Goal: Communication & Community: Answer question/provide support

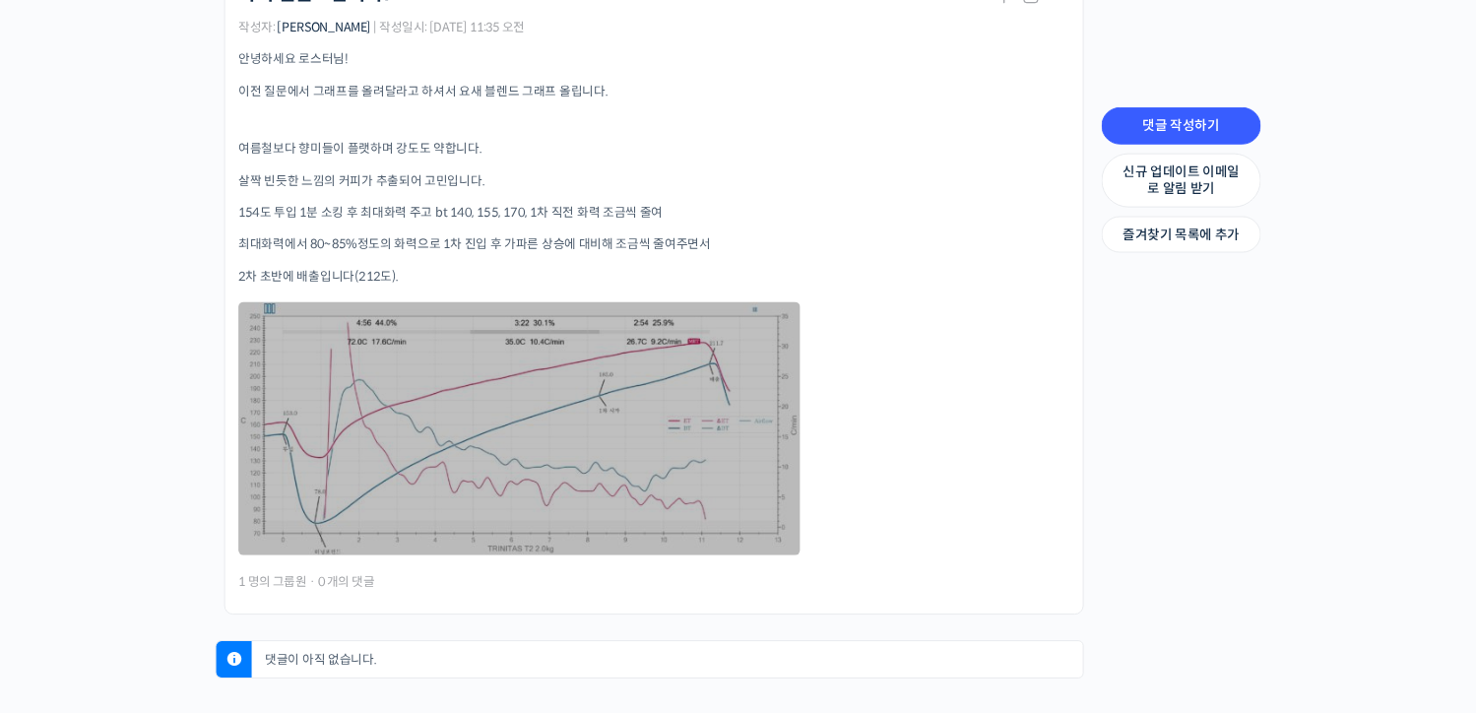
scroll to position [546, 0]
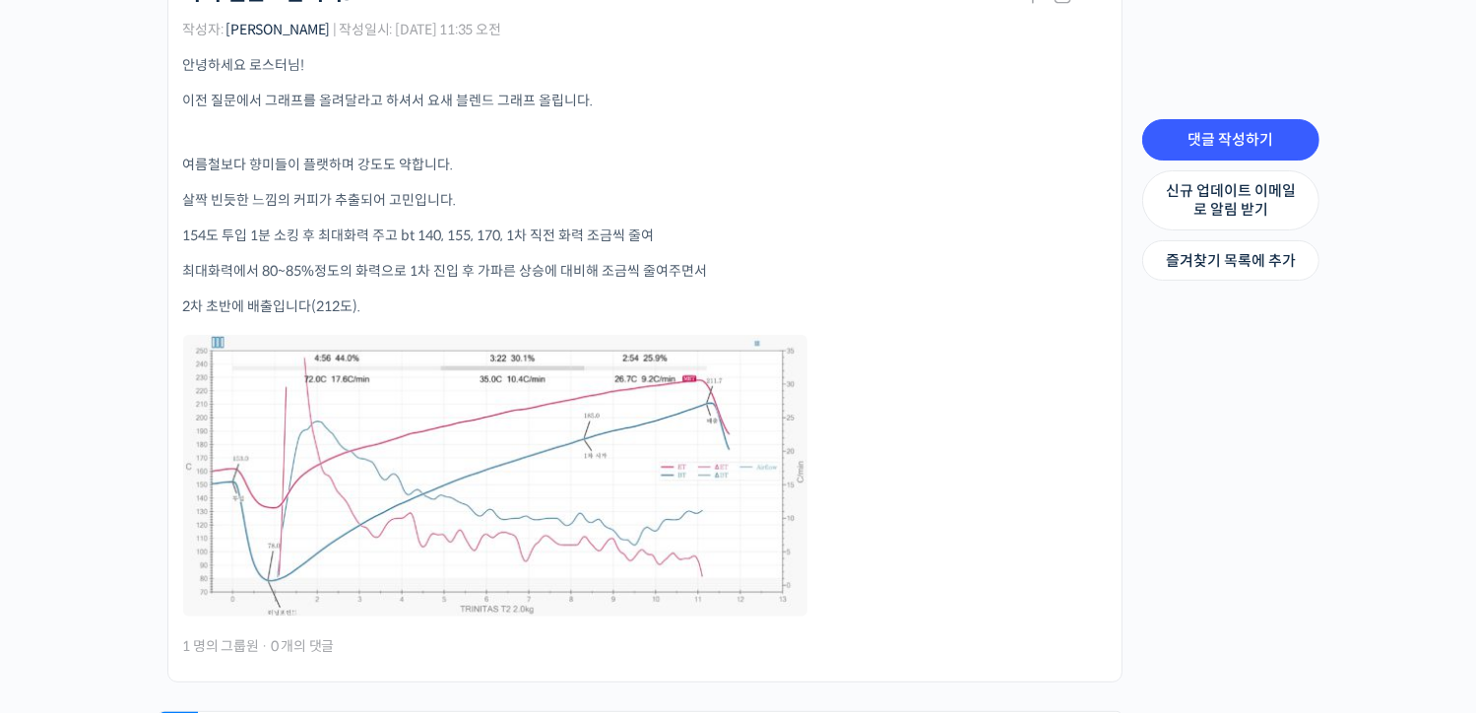
click at [964, 388] on div "안녕하세요 로스터님! 이전 질문에서 그래프를 올려달라고 하셔서 요새 블렌드 그래프 올립니다. 여름철보다 향미들이 플랫하며 강도도 약합니다. 살…" at bounding box center [644, 337] width 923 height 564
click at [941, 296] on p "2차 초반에 배출입니다(212도)." at bounding box center [644, 306] width 923 height 21
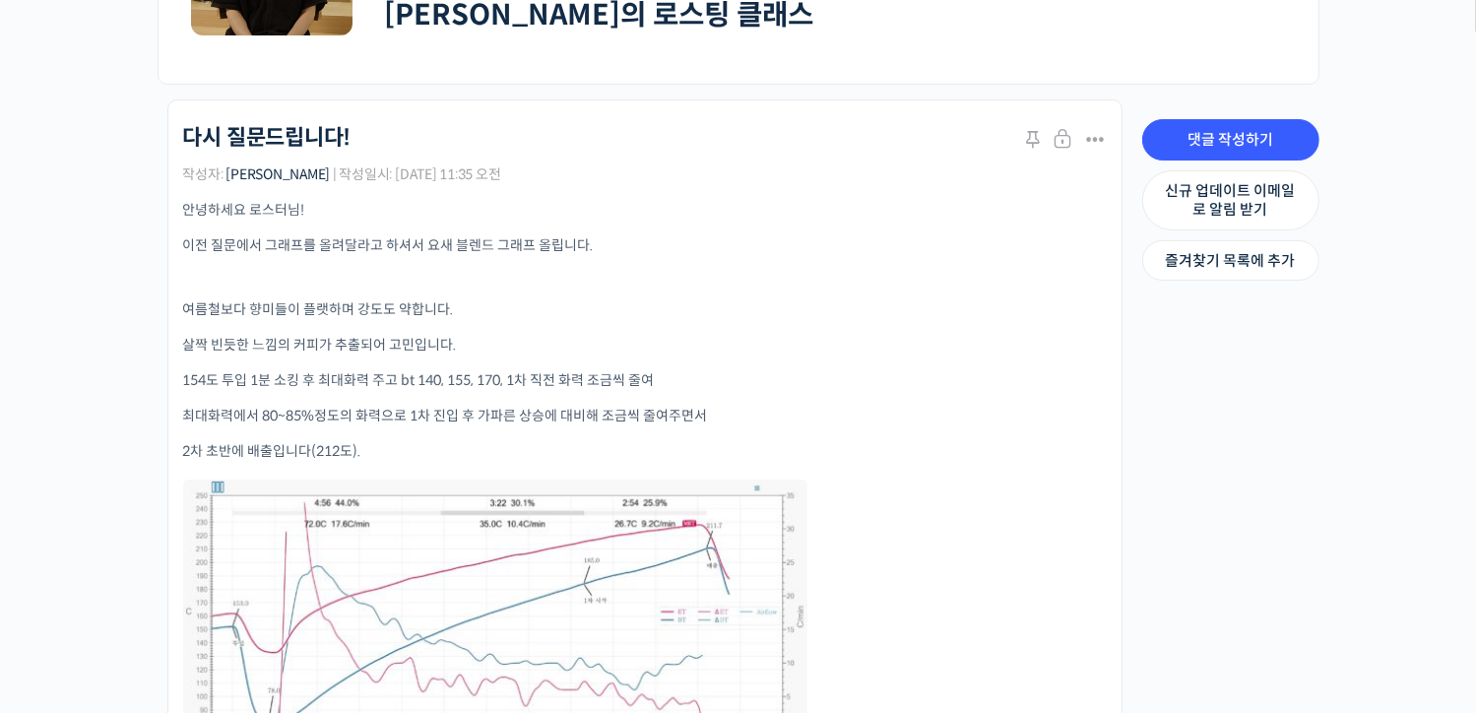
scroll to position [448, 0]
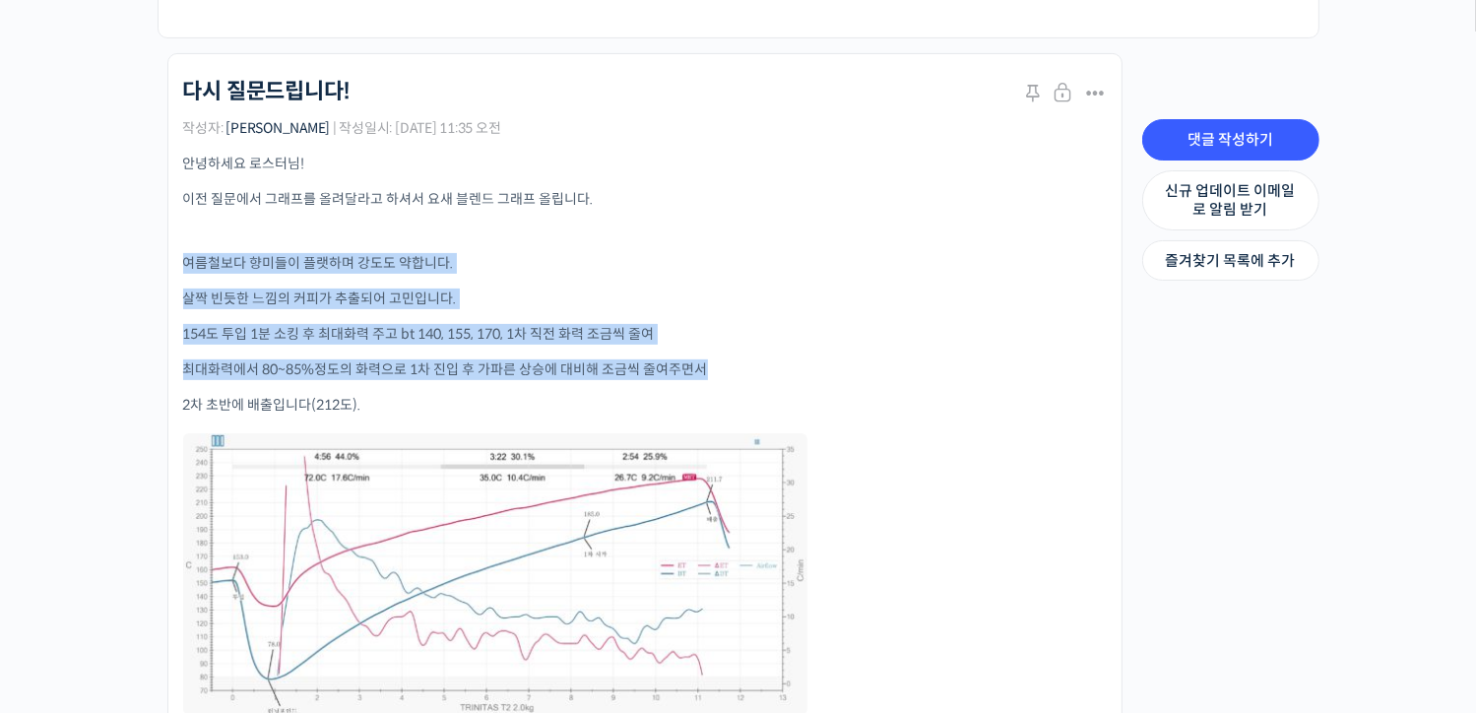
drag, startPoint x: 183, startPoint y: 249, endPoint x: 725, endPoint y: 338, distance: 549.6
click at [725, 338] on div "안녕하세요 로스터님! 이전 질문에서 그래프를 올려달라고 하셔서 요새 블렌드 그래프 올립니다. 여름철보다 향미들이 플랫하며 강도도 약합니다. 살…" at bounding box center [644, 436] width 923 height 564
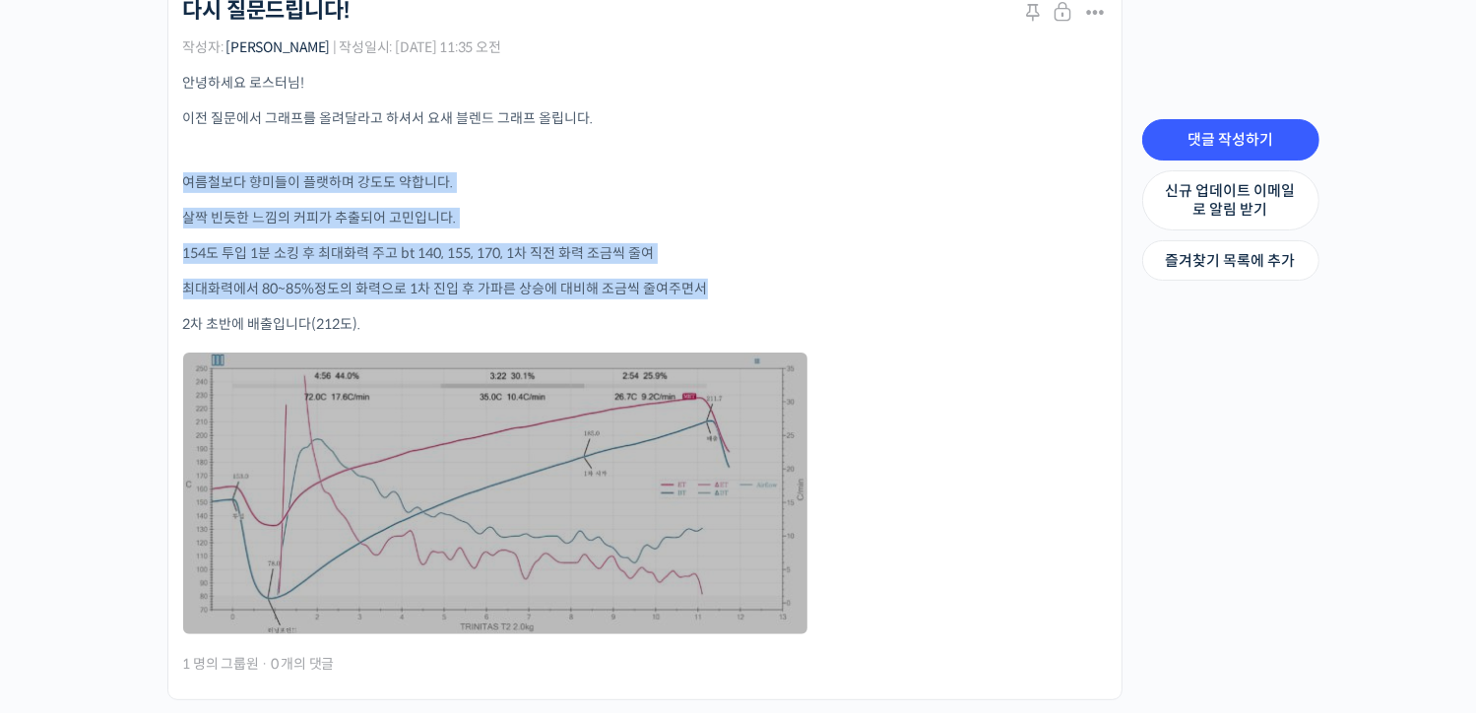
scroll to position [645, 0]
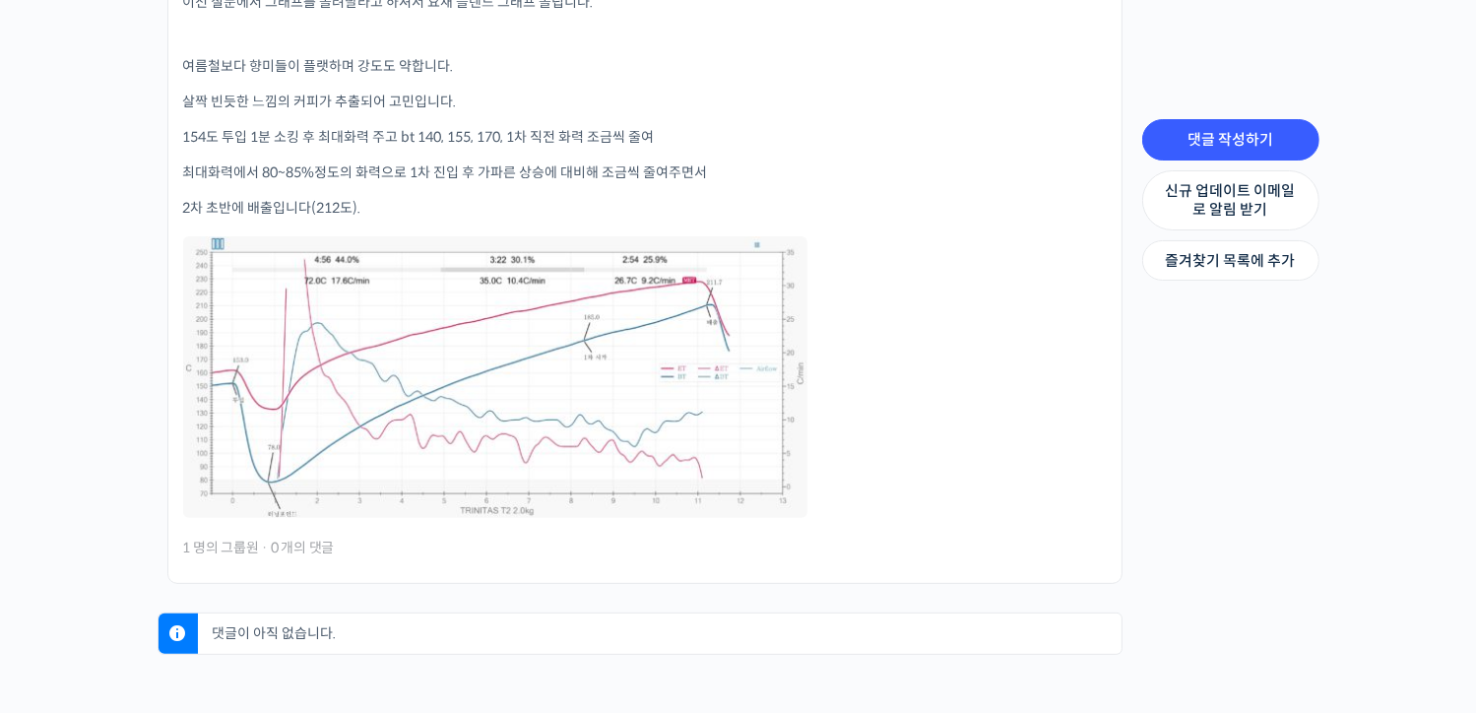
click at [962, 456] on div "안녕하세요 로스터님! 이전 질문에서 그래프를 올려달라고 하셔서 요새 블렌드 그래프 올립니다. 여름철보다 향미들이 플랫하며 강도도 약합니다. 살…" at bounding box center [644, 239] width 923 height 564
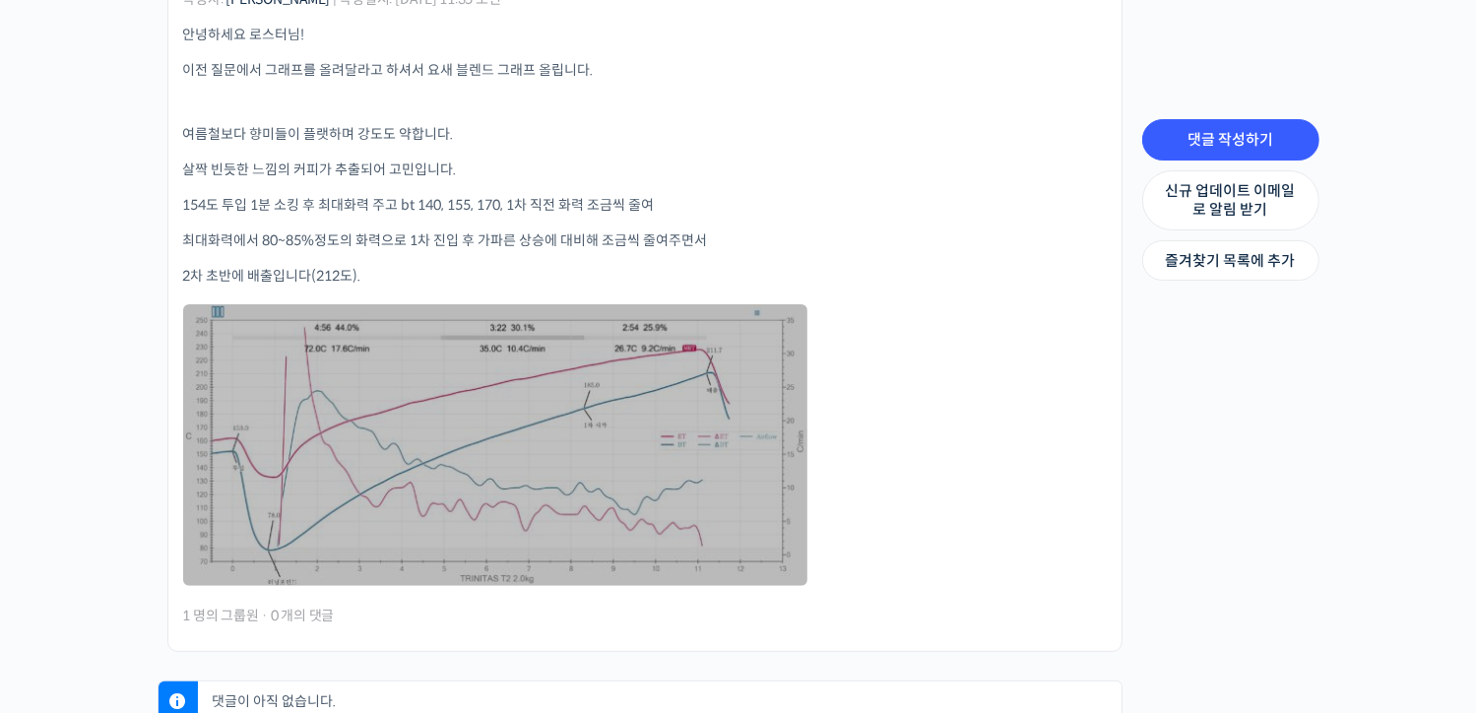
scroll to position [546, 0]
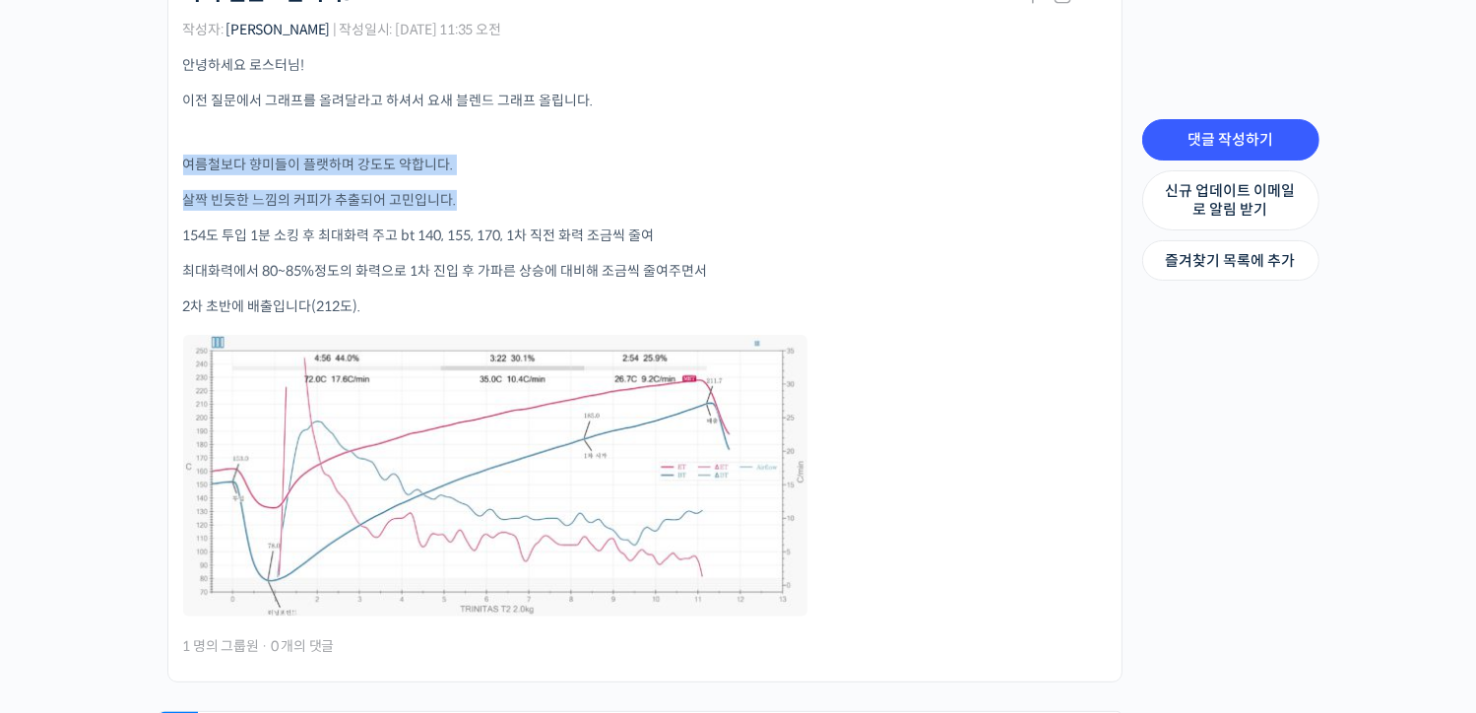
drag, startPoint x: 188, startPoint y: 157, endPoint x: 526, endPoint y: 172, distance: 338.0
click at [520, 173] on div "안녕하세요 로스터님! 이전 질문에서 그래프를 올려달라고 하셔서 요새 블렌드 그래프 올립니다. 여름철보다 향미들이 플랫하며 강도도 약합니다. 살…" at bounding box center [644, 337] width 923 height 564
copy div "여름철보다 향미들이 플랫하며 강도도 약합니다. 살짝 빈듯한 느낌의 커피가 추출되어 고민입니다."
click at [1212, 144] on link "댓글 작성하기" at bounding box center [1230, 139] width 177 height 41
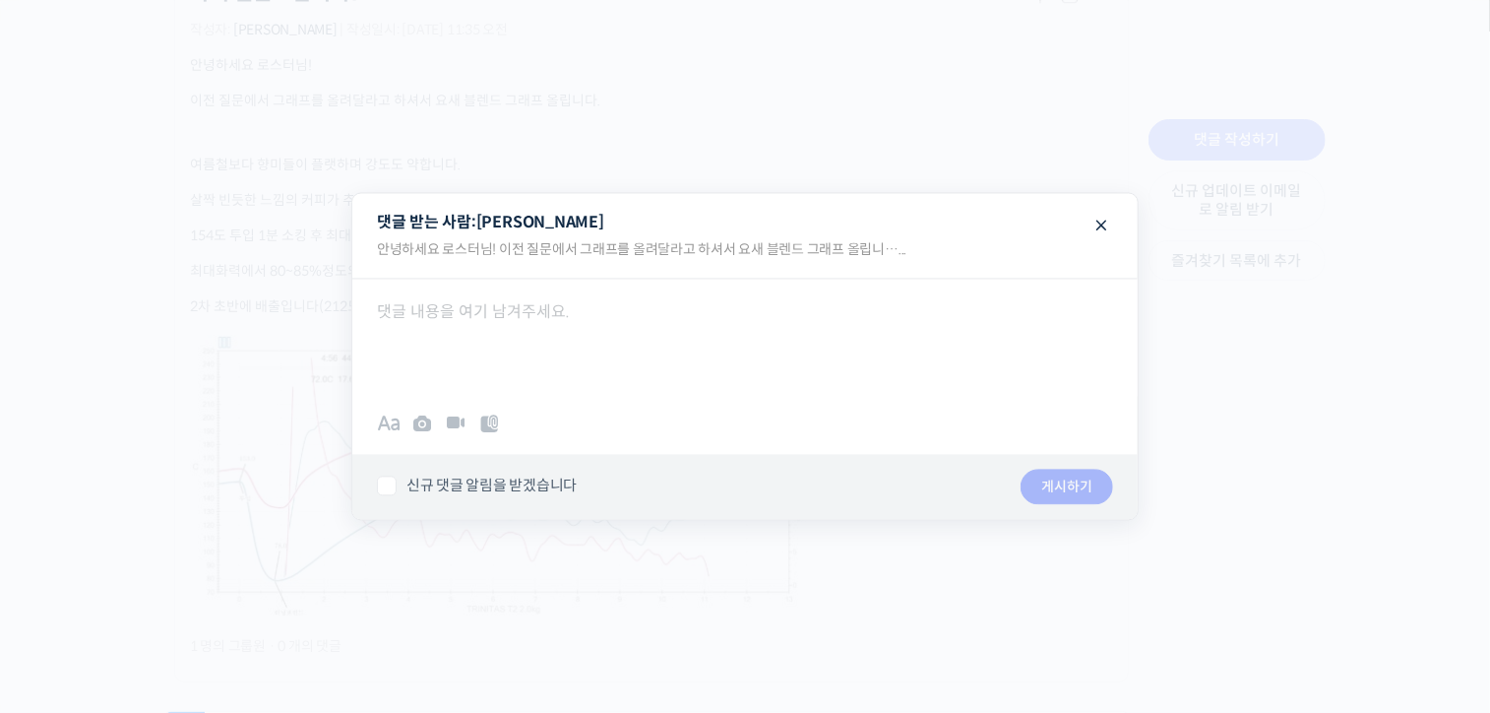
click at [855, 322] on div at bounding box center [745, 337] width 786 height 118
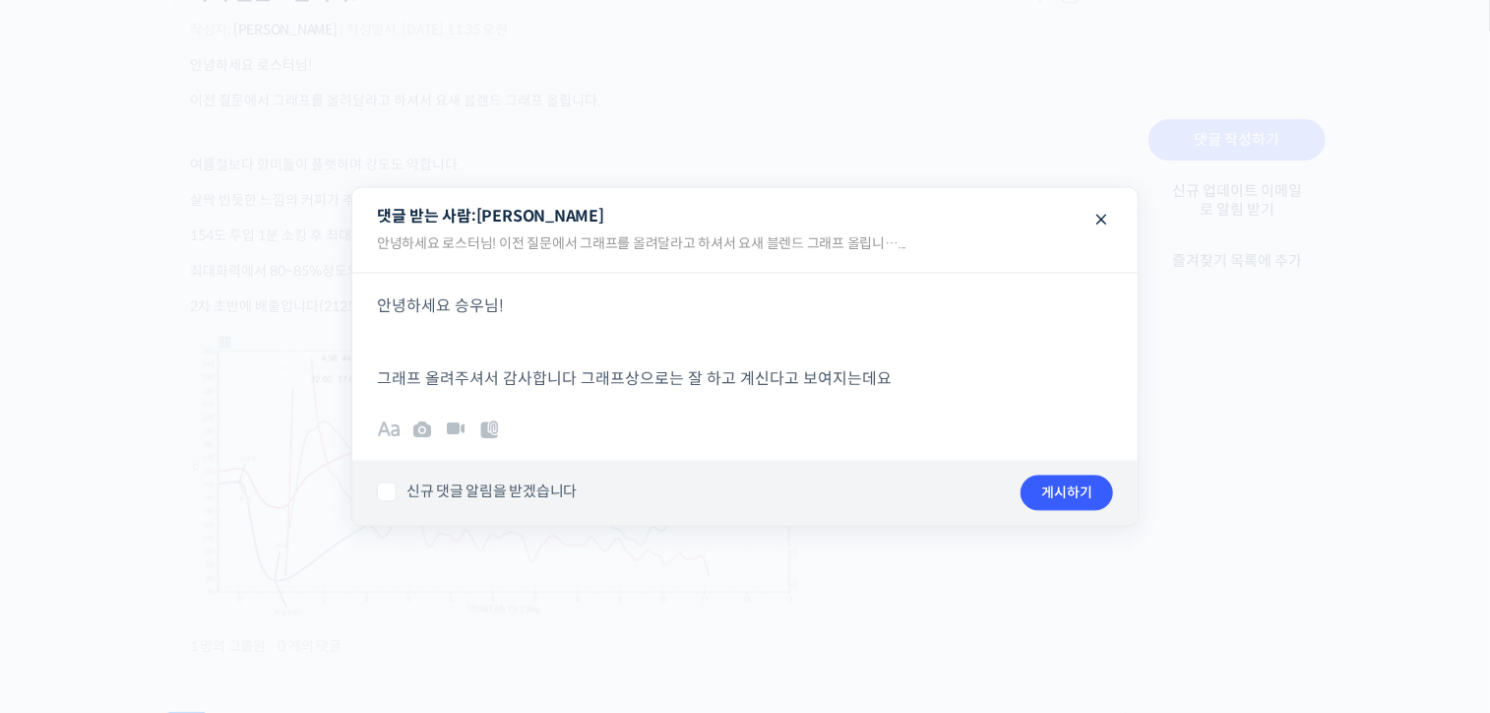
click at [1237, 370] on div at bounding box center [745, 356] width 1490 height 713
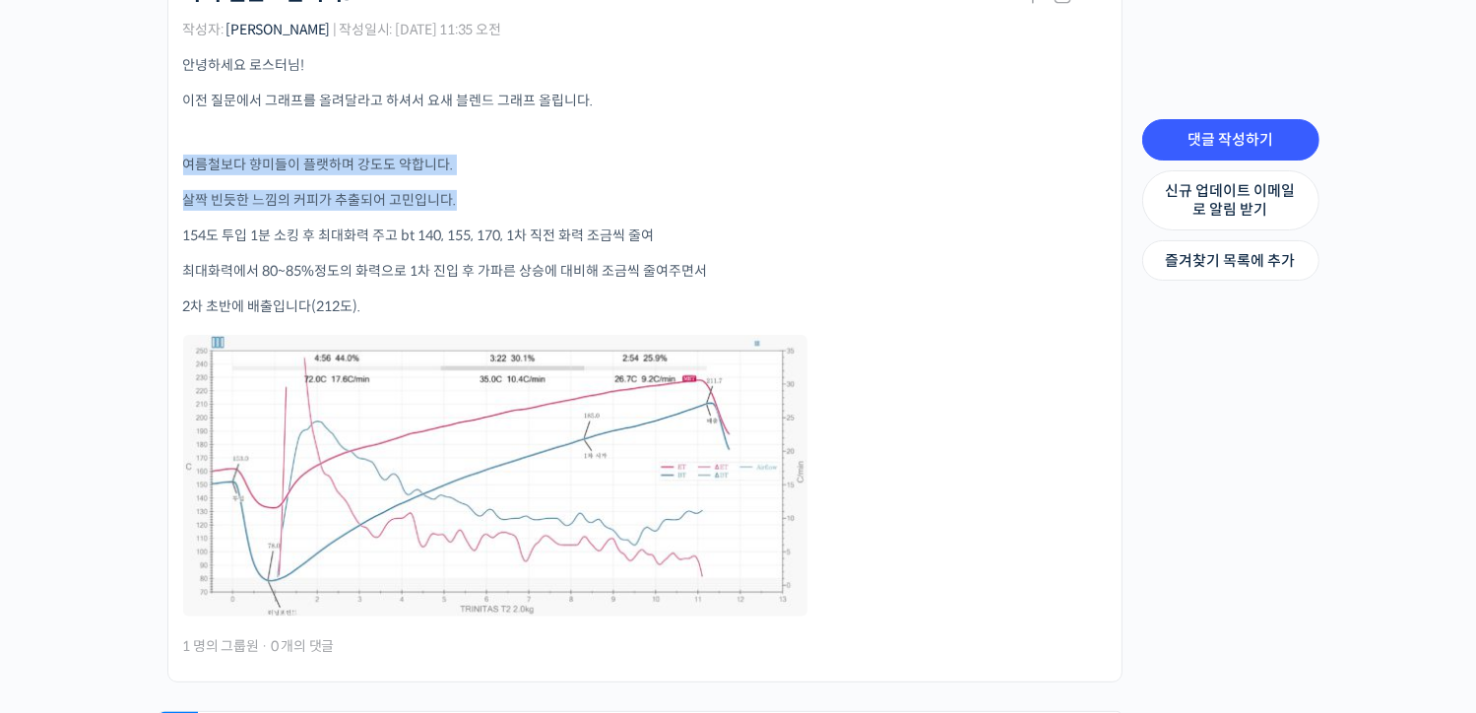
drag, startPoint x: 184, startPoint y: 146, endPoint x: 484, endPoint y: 164, distance: 300.8
click at [484, 164] on div "안녕하세요 로스터님! 이전 질문에서 그래프를 올려달라고 하셔서 요새 블렌드 그래프 올립니다. 여름철보다 향미들이 플랫하며 강도도 약합니다. 살…" at bounding box center [644, 337] width 923 height 564
click at [1237, 141] on link "댓글 작성하기" at bounding box center [1230, 139] width 177 height 41
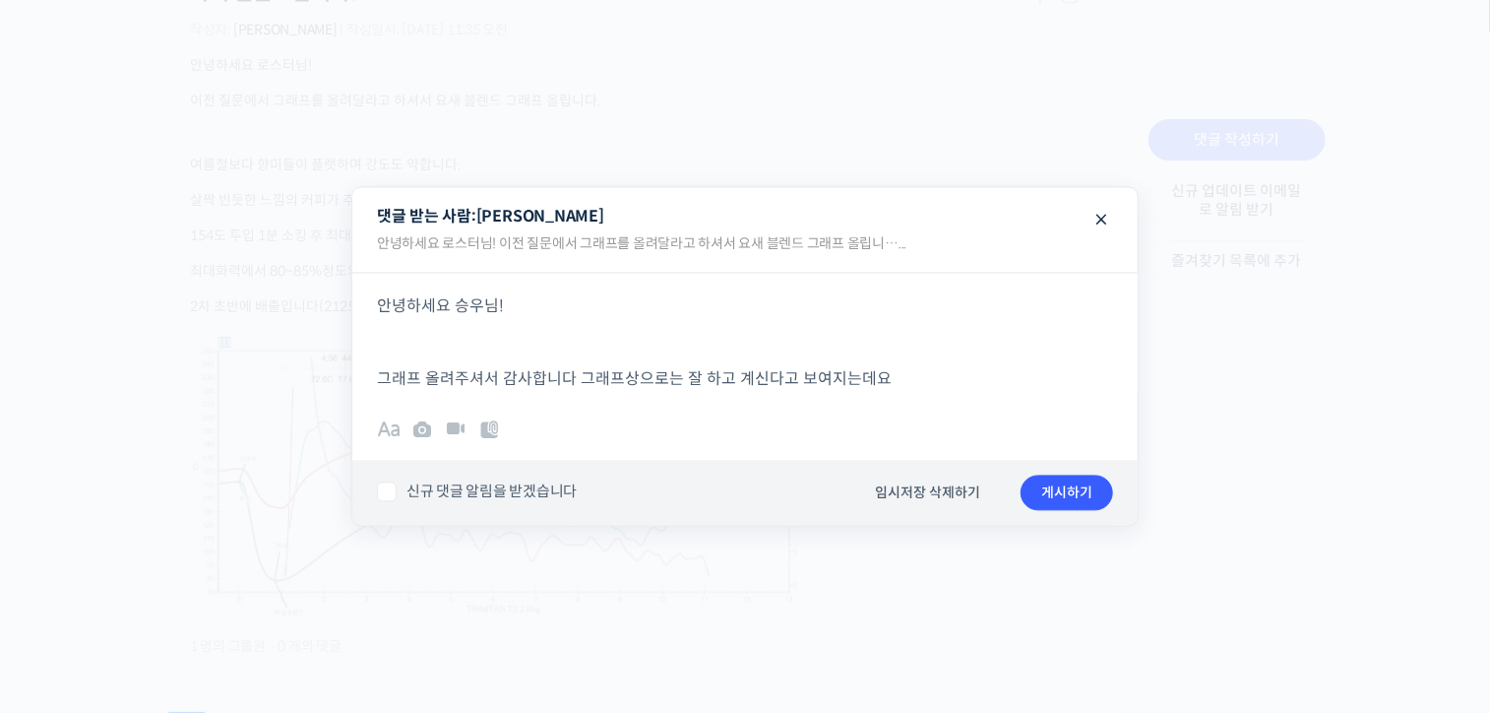
click at [918, 389] on p "그래프 올려주셔서 감사합니다 그래프상으로는 잘 하고 계신다고 보여지는데요" at bounding box center [745, 378] width 736 height 27
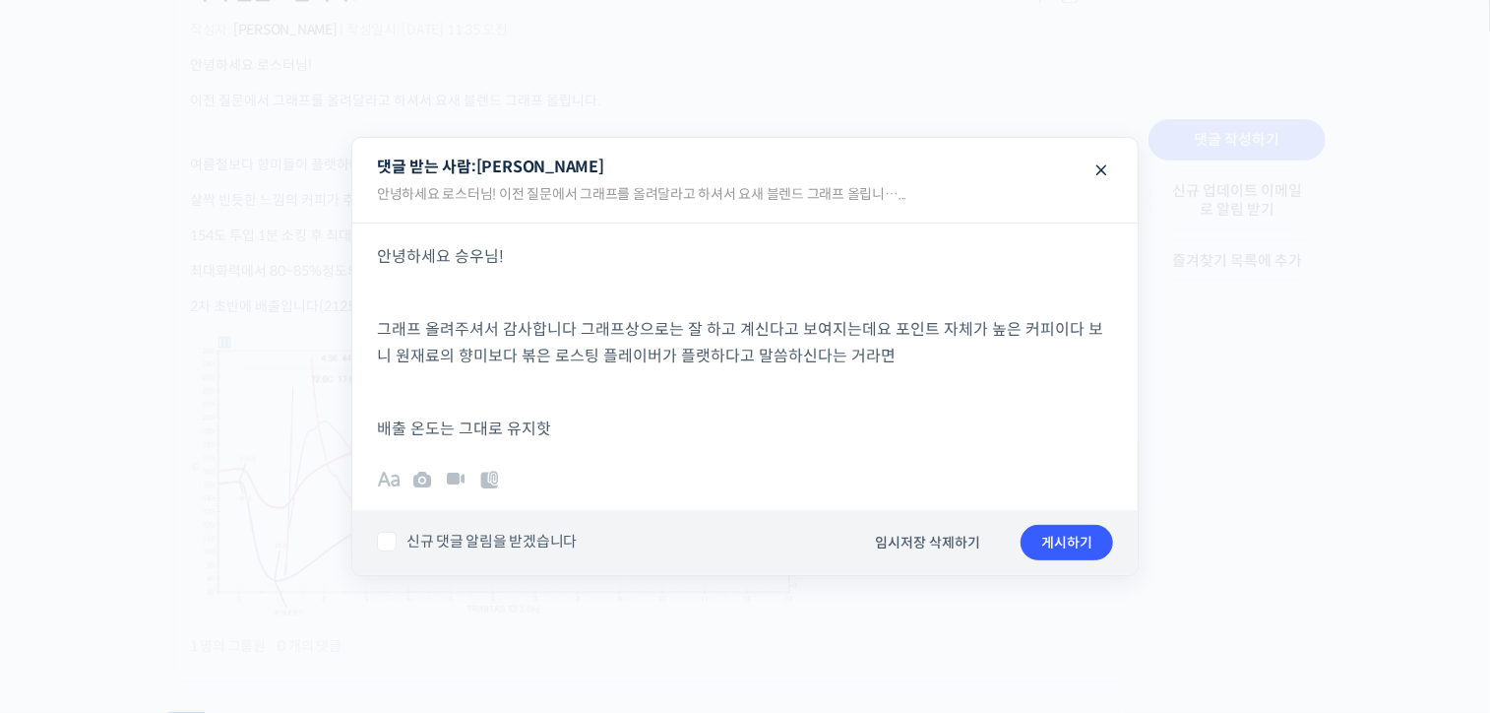
click at [780, 436] on p "배출 온도는 그대로 유지핫" at bounding box center [745, 428] width 736 height 27
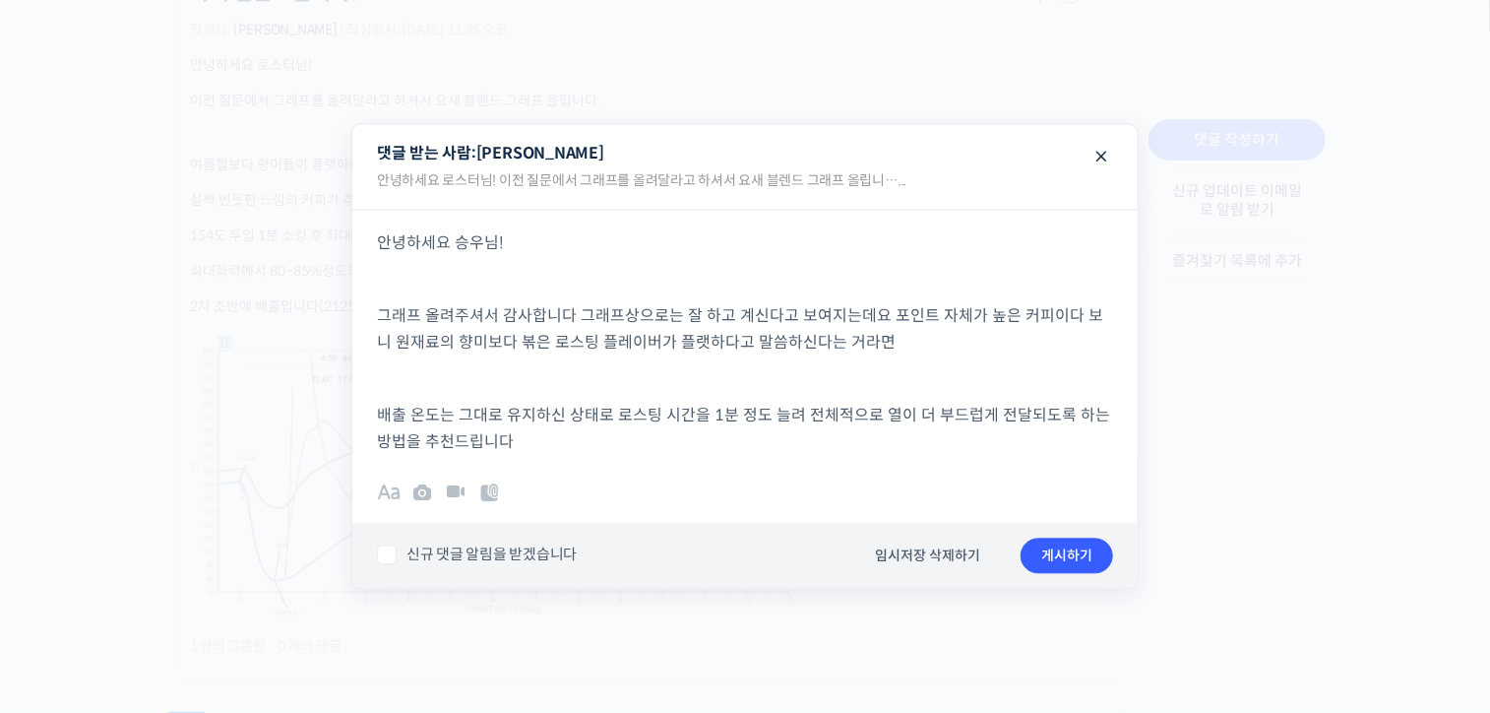
click at [672, 322] on p "그래프 올려주셔서 감사합니다 그래프상으로는 잘 하고 계신다고 보여지는데요 포인트 자체가 높은 커피이다 보니 원재료의 향미보다 볶은 로스팅 플레…" at bounding box center [745, 328] width 736 height 53
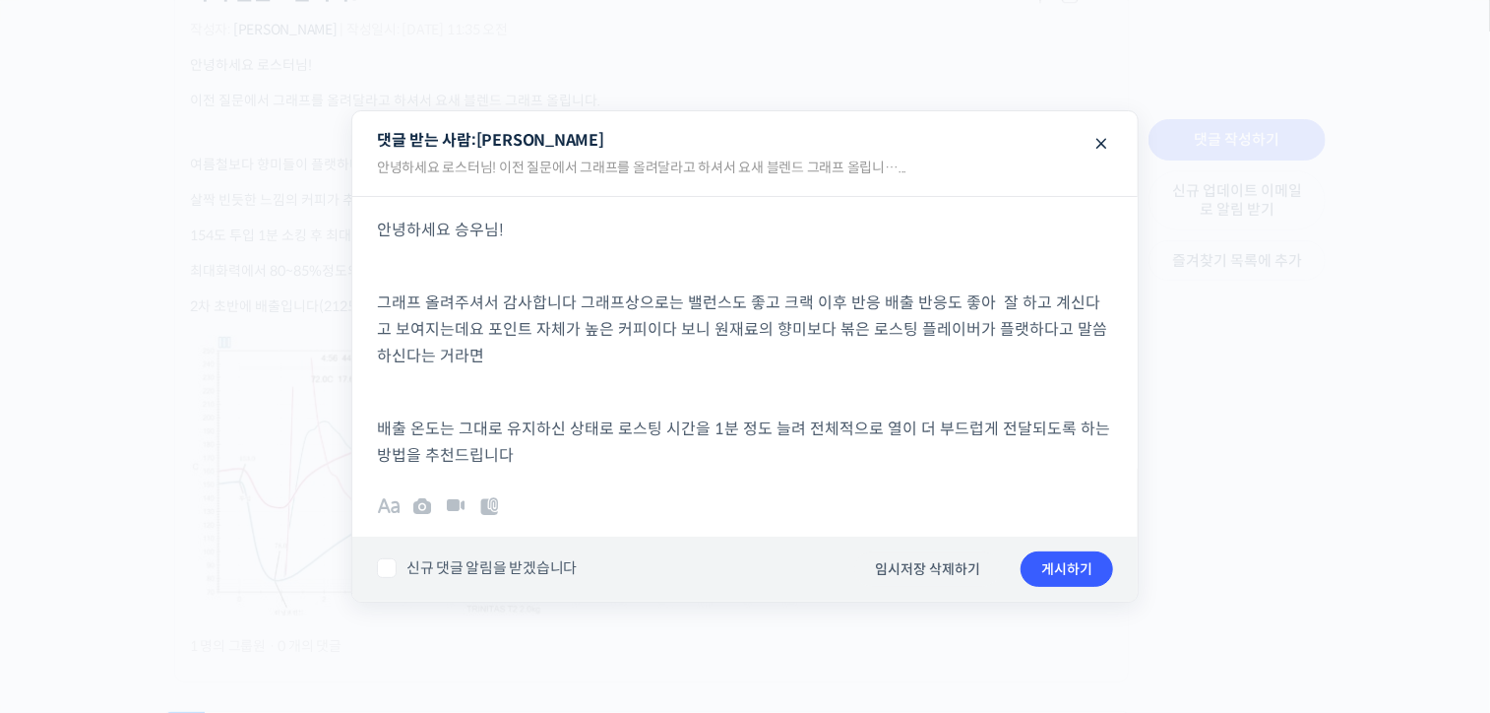
click at [717, 357] on p "그래프 올려주셔서 감사합니다 그래프상으로는 밸런스도 좋고 크랙 이후 반응 배출 반응도 좋아 잘 하고 계신다고 보여지는데요 포인트 자체가 높은 …" at bounding box center [745, 329] width 736 height 80
click at [734, 346] on p "그래프 올려주셔서 감사합니다 그래프상으로는 밸런스도 좋고 크랙 이후 반응 배출 반응도 좋아 잘 하고 계신다고 보여지는데요 포인트 자체가 높은 …" at bounding box center [745, 329] width 736 height 80
click at [799, 353] on p "그래프 올려주셔서 감사합니다 그래프상으로는 밸런스도 좋고 크랙 이후 반응 배출 반응도 좋아 잘 하고 계신다고 보여지는데요 포인트 자체가 높은 …" at bounding box center [745, 329] width 736 height 80
click at [730, 448] on p "배출 온도는 그대로 유지하신 상태로 로스팅 시간을 1분 정도 늘려 전체적으로 열이 더 부드럽게 전달되도록 하는 방법을 추천드립니다" at bounding box center [745, 441] width 736 height 53
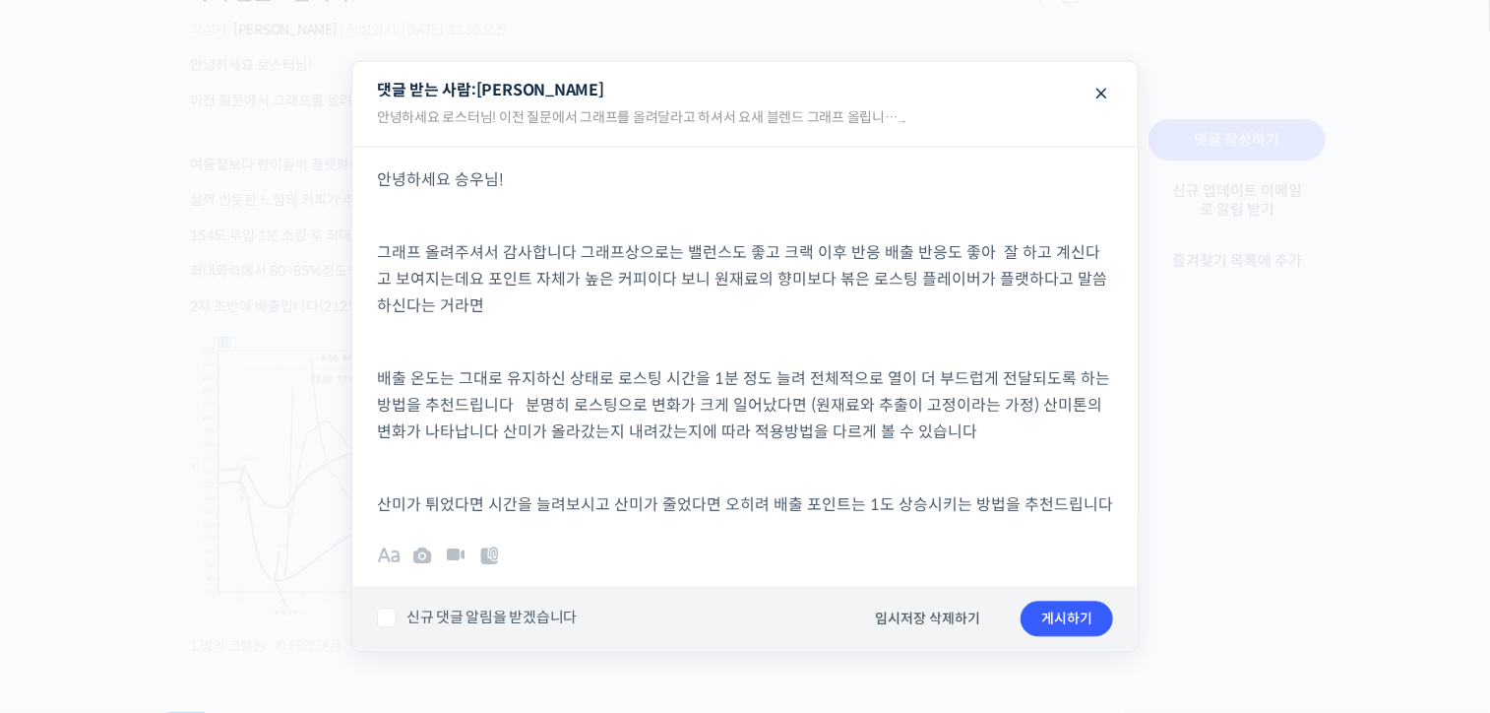
drag, startPoint x: 1107, startPoint y: 507, endPoint x: 210, endPoint y: 113, distance: 980.3
click at [212, 146] on body "언스페셜티 소개 스페셜티 커피 몰 커뮤니티 & 도구들 [PERSON_NAME] 로스터 [PERSON_NAME] 로스터 @dnjsrbs35091…" at bounding box center [745, 229] width 1490 height 1550
copy div "안녕하세요 승우님! 그래프 올려주셔서 감사합니다 그래프상으로는 밸런스도 좋고 크랙 이후 반응 배출 반응도 좋아 잘 하고 계신다고 보여지는데요 …"
click at [856, 306] on p "그래프 올려주셔서 감사합니다 그래프상으로는 밸런스도 좋고 크랙 이후 반응 배출 반응도 좋아 잘 하고 계신다고 보여지는데요 포인트 자체가 높은 …" at bounding box center [745, 279] width 736 height 80
drag, startPoint x: 829, startPoint y: 366, endPoint x: 854, endPoint y: 378, distance: 28.2
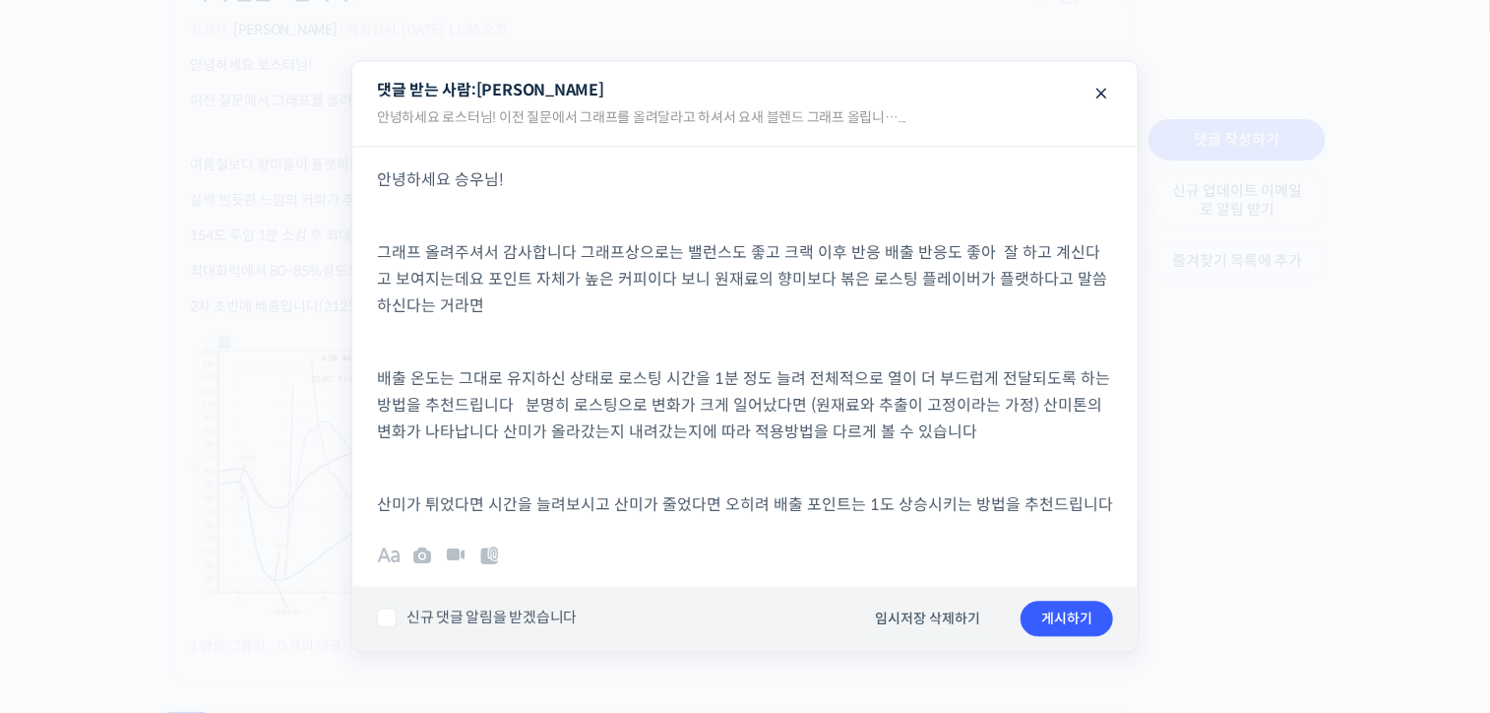
click at [828, 365] on p "배출 온도는 그대로 유지하신 상태로 로스팅 시간을 1분 정도 늘려 전체적으로 열이 더 부드럽게 전달되도록 하는 방법을 추천드립니다 분명히 로스…" at bounding box center [745, 405] width 736 height 80
click at [1083, 515] on p "산미가 튀었다면 시간을 늘려보시고 산미가 줄었다면 오히려 배출 포인트는 1도 상승시키는 방법을 추천드립니다" at bounding box center [745, 504] width 736 height 27
click at [1099, 615] on button "게시하기" at bounding box center [1067, 617] width 93 height 35
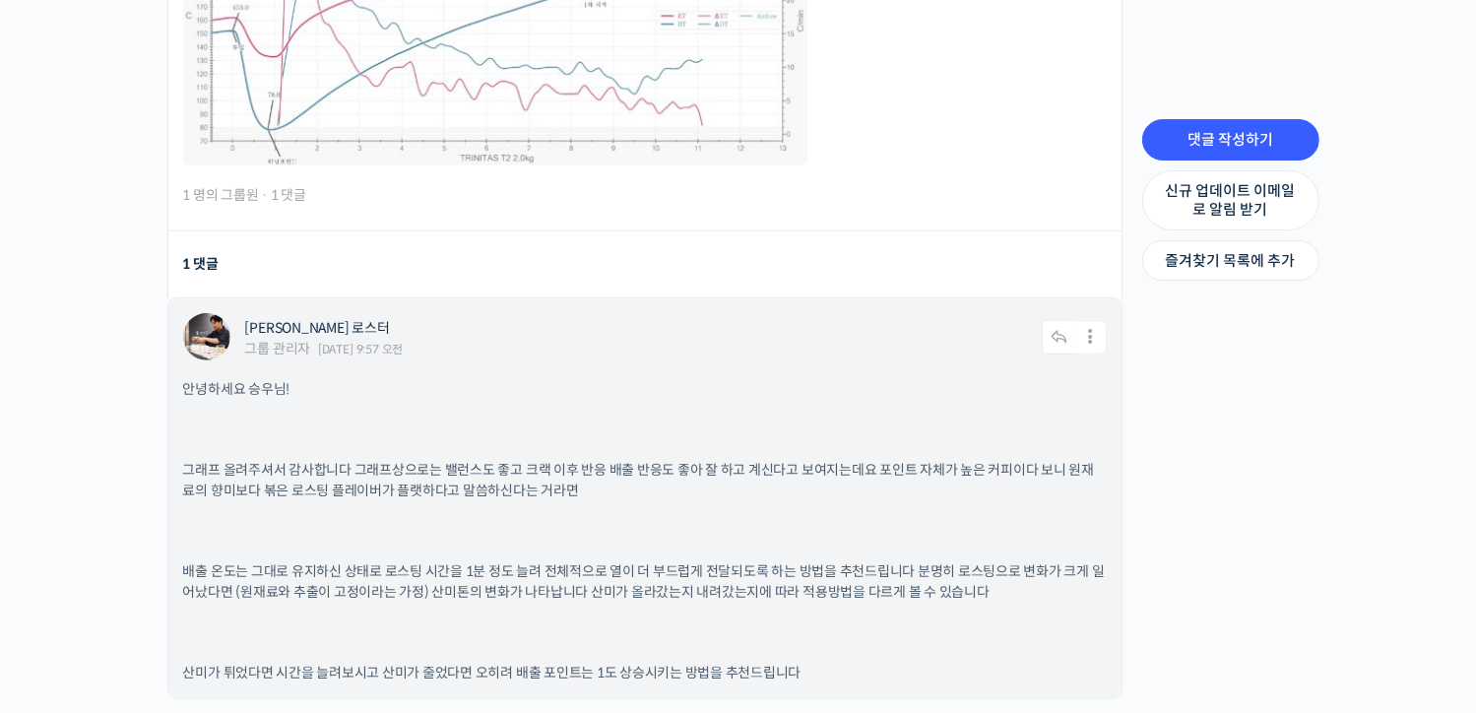
scroll to position [1224, 0]
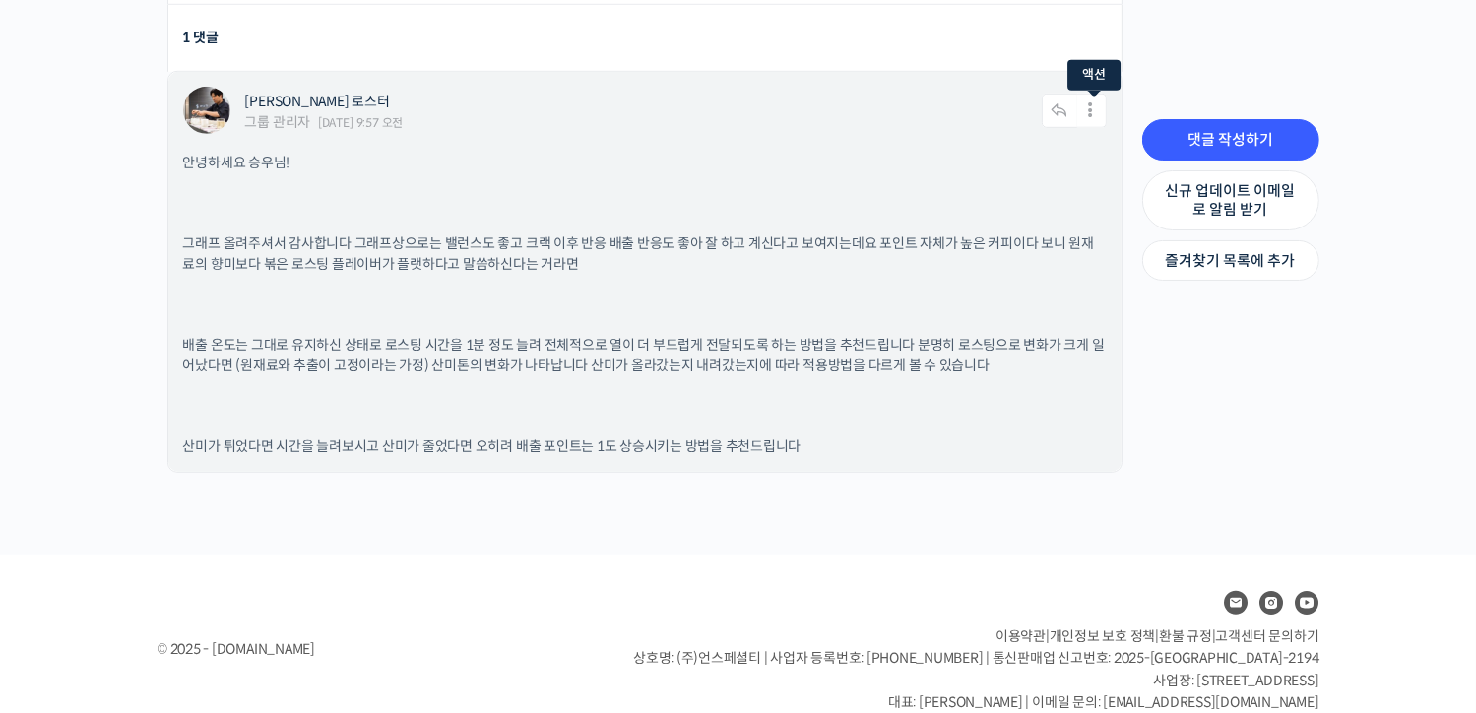
click at [1098, 101] on icon at bounding box center [1092, 111] width 30 height 34
click at [1063, 144] on link "수정하기" at bounding box center [1039, 162] width 150 height 37
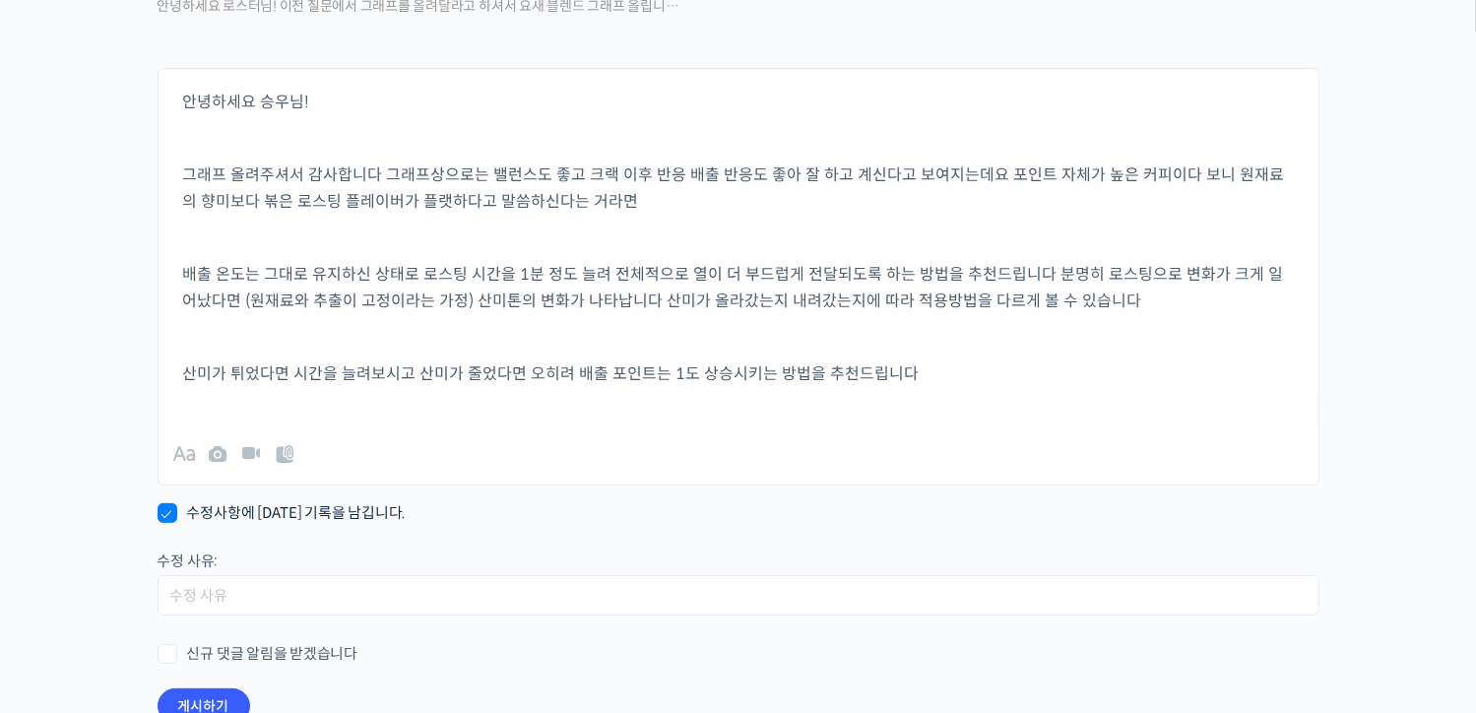
scroll to position [346, 0]
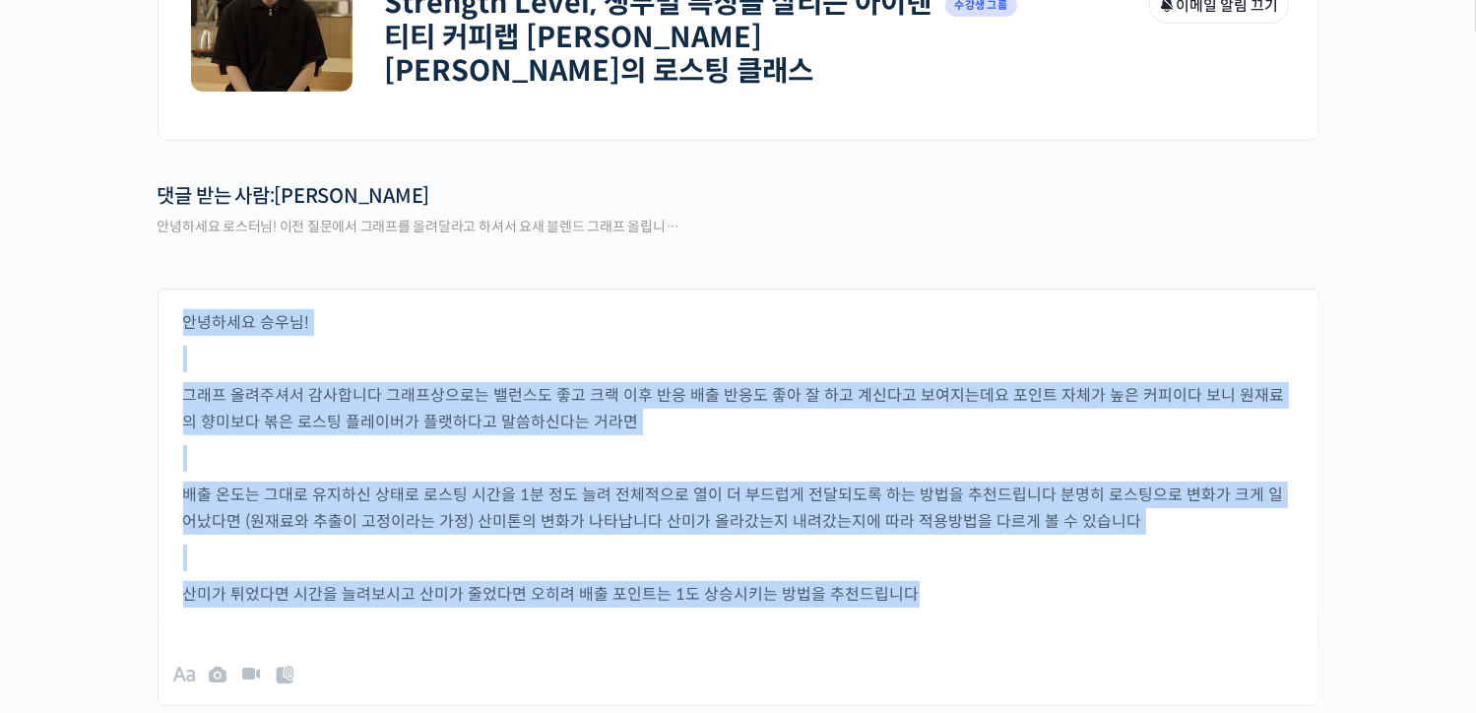
drag, startPoint x: 962, startPoint y: 594, endPoint x: -12, endPoint y: 212, distance: 1045.8
click at [0, 212] on html "언스페셜티 소개 스페셜티 커피 몰 커뮤니티 & 도구들 윤원균 로스터 윤원균 로스터 @dnjsrbs35091686876608 내가 등록한 강의 …" at bounding box center [738, 10] width 1476 height 713
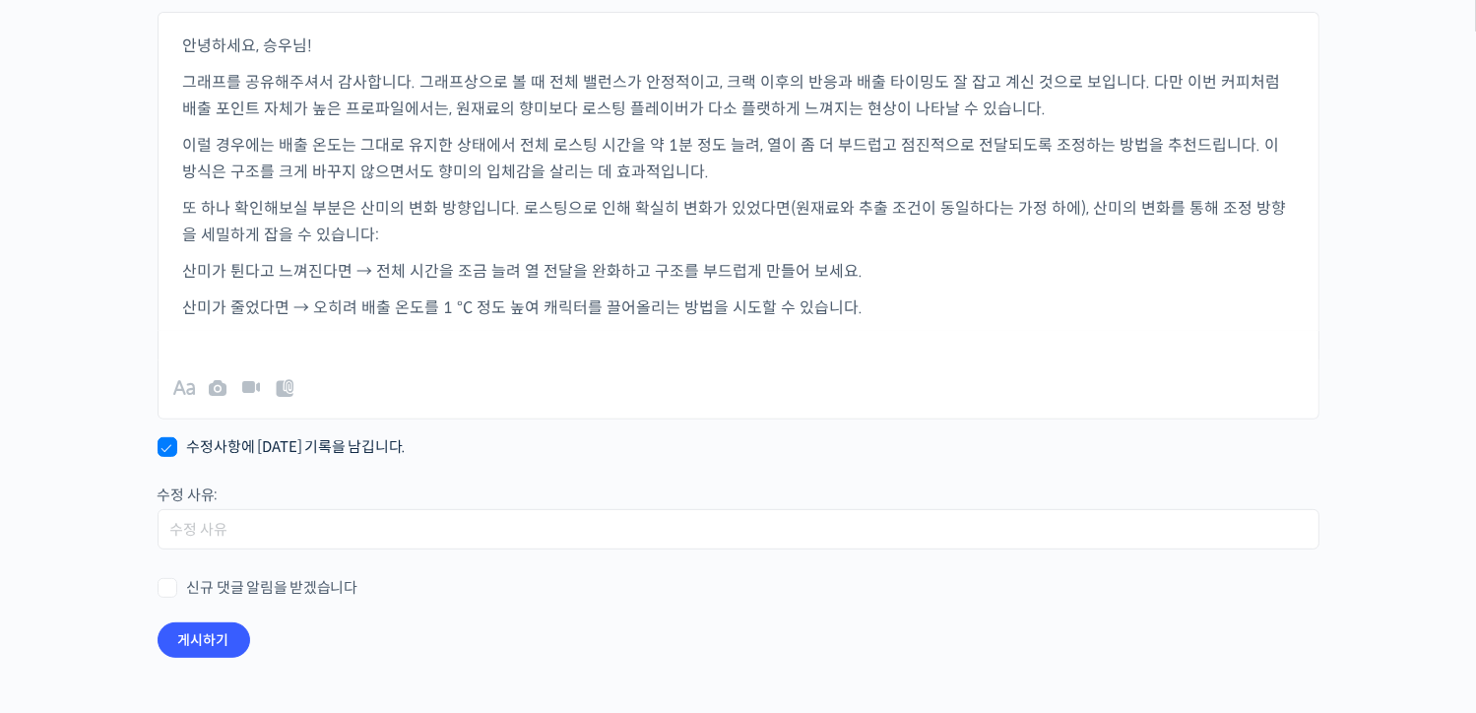
scroll to position [739, 0]
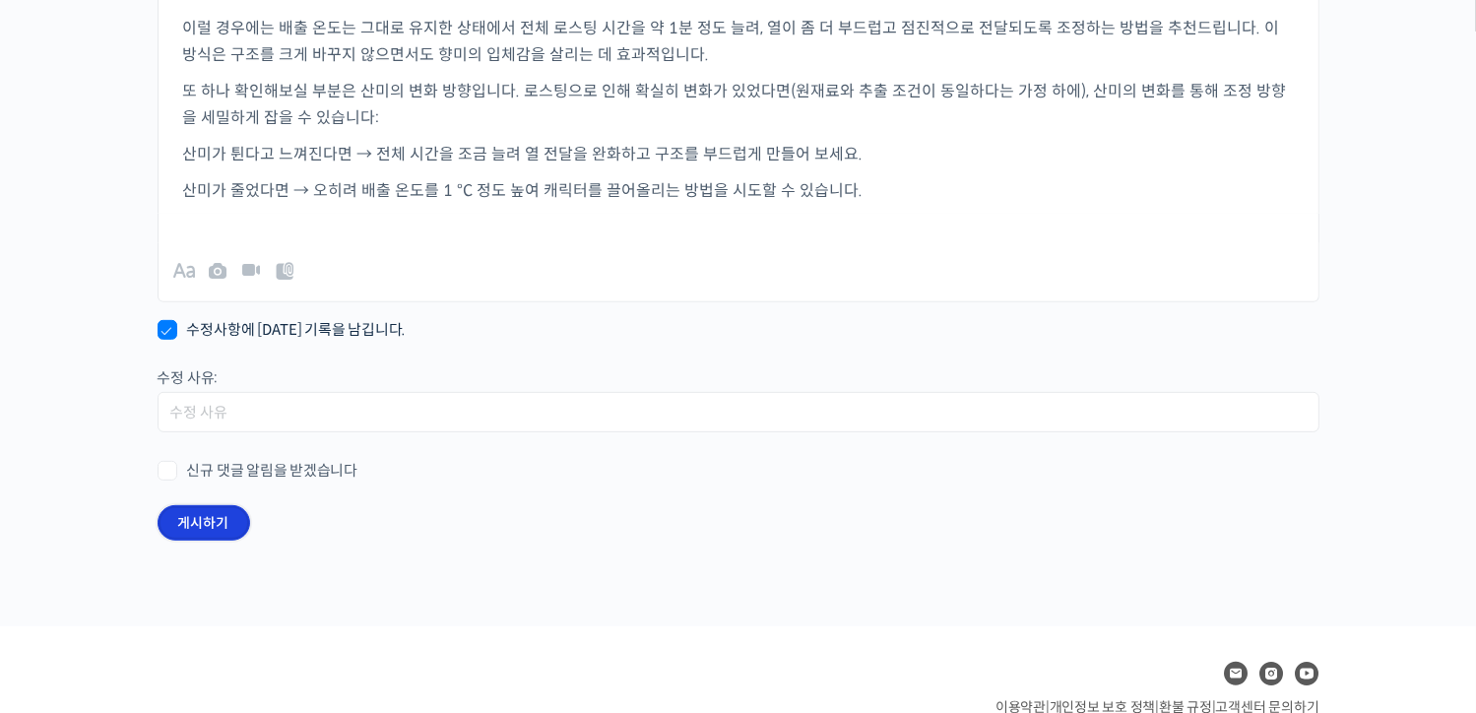
click at [214, 508] on button "게시하기" at bounding box center [203, 522] width 93 height 35
